Goal: Information Seeking & Learning: Check status

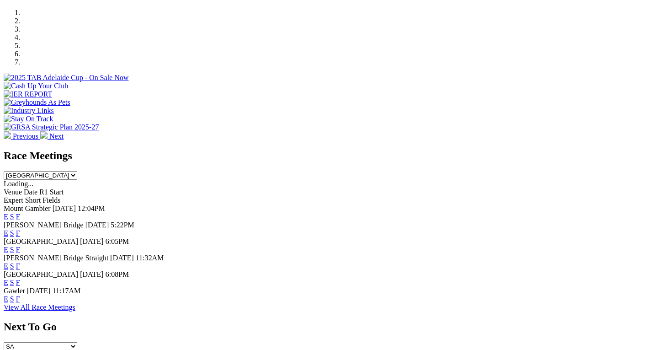
scroll to position [313, 0]
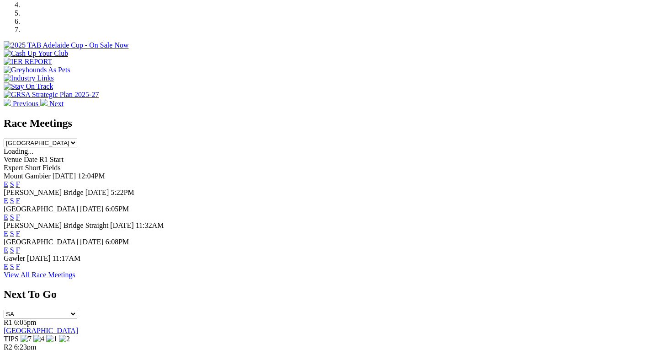
click at [20, 213] on link "F" at bounding box center [18, 217] width 4 height 8
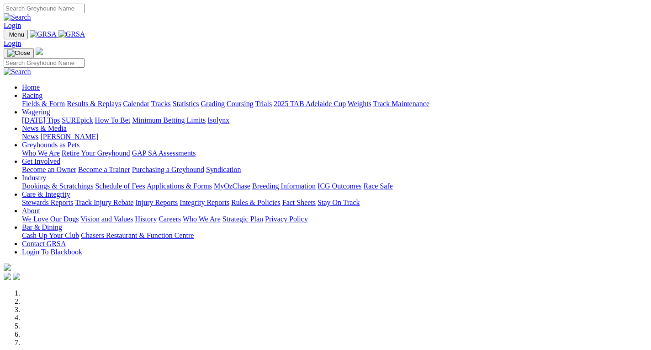
scroll to position [313, 0]
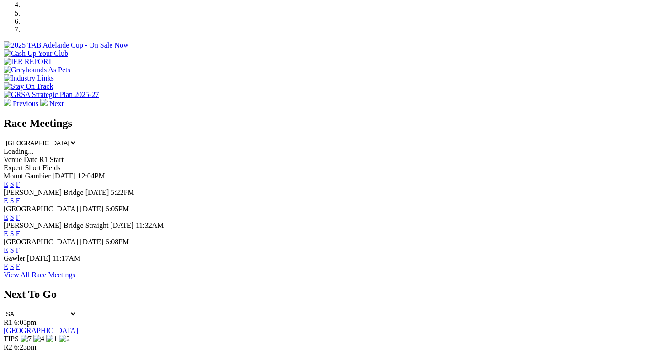
click at [20, 196] on link "F" at bounding box center [18, 200] width 4 height 8
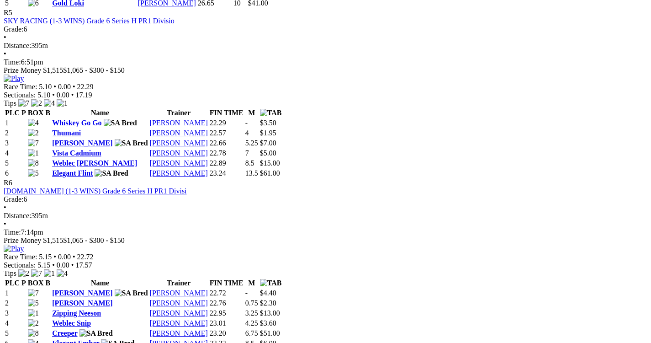
scroll to position [1127, 55]
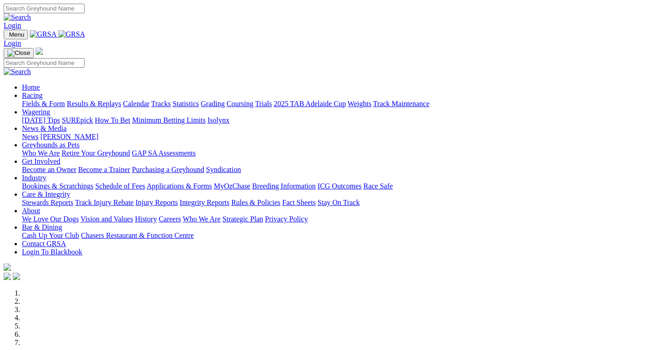
scroll to position [313, 0]
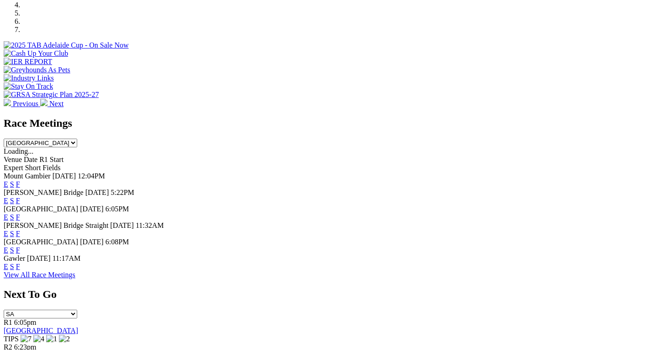
click at [20, 213] on link "F" at bounding box center [18, 217] width 4 height 8
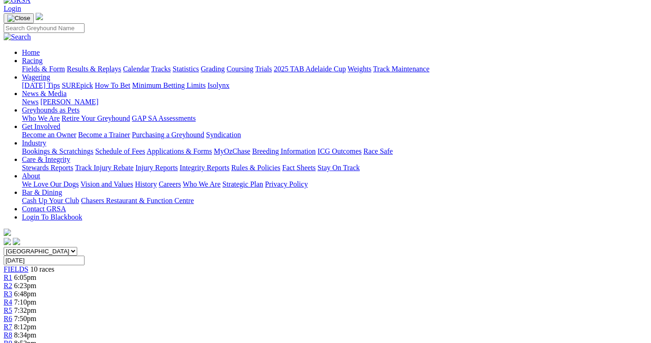
scroll to position [116, 80]
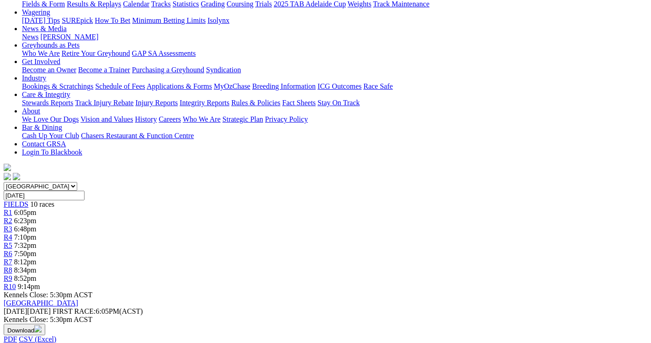
drag, startPoint x: 652, startPoint y: 345, endPoint x: 652, endPoint y: 339, distance: 5.0
